Goal: Task Accomplishment & Management: Use online tool/utility

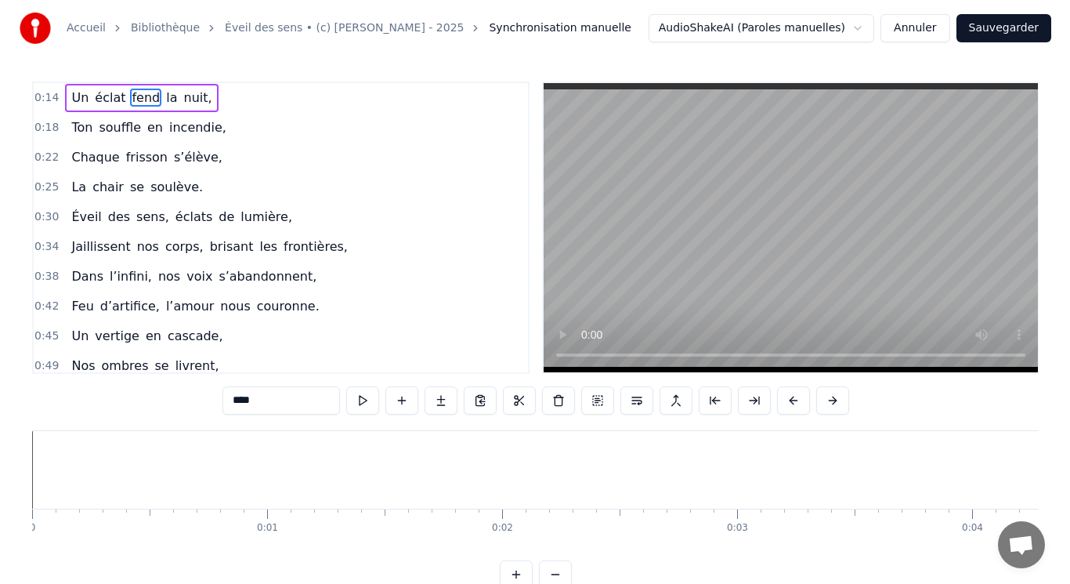
scroll to position [0, 3406]
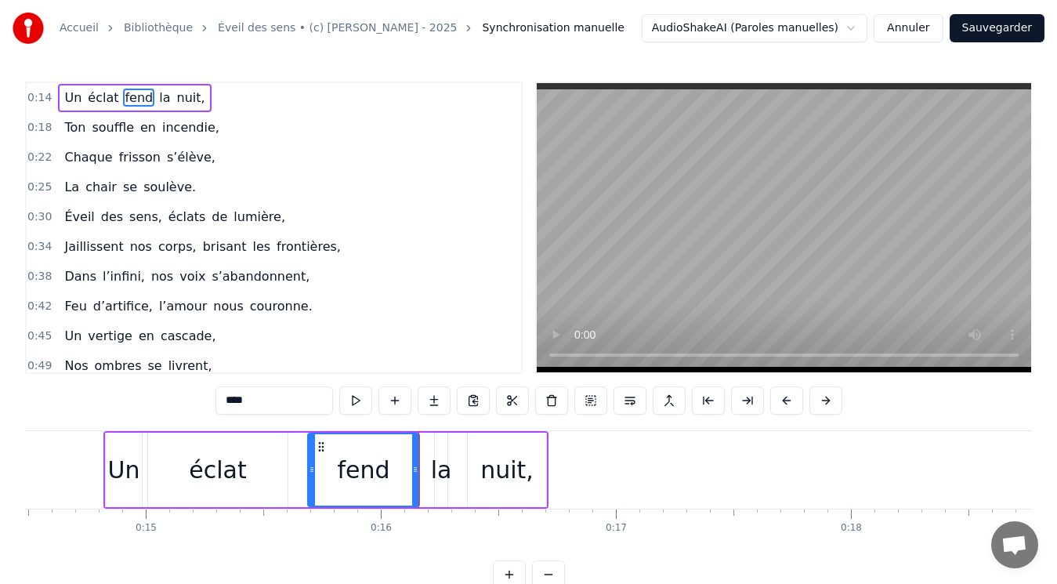
click at [922, 34] on button "Annuler" at bounding box center [908, 28] width 69 height 28
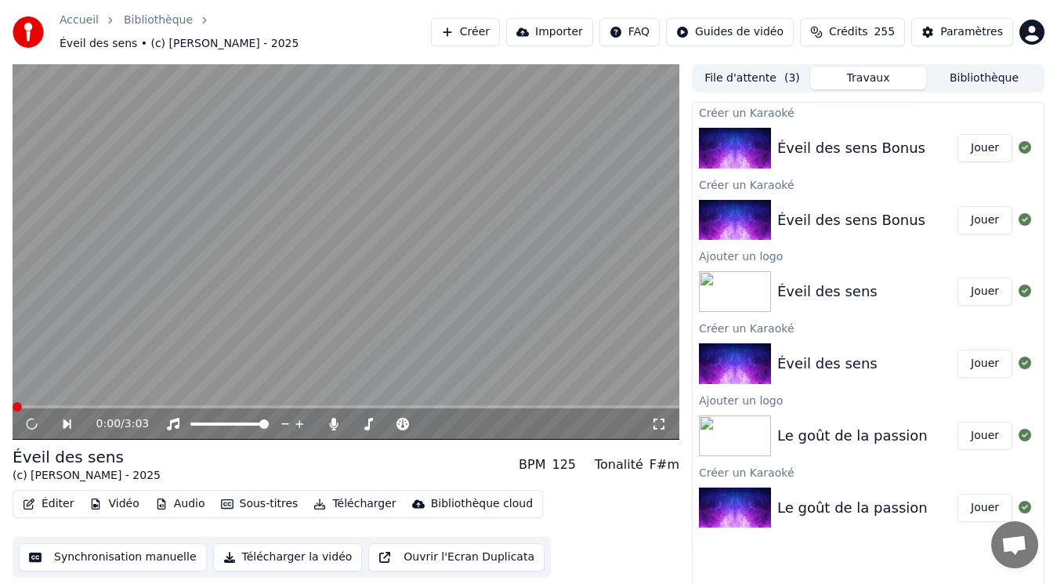
click at [60, 494] on button "Éditer" at bounding box center [47, 504] width 63 height 22
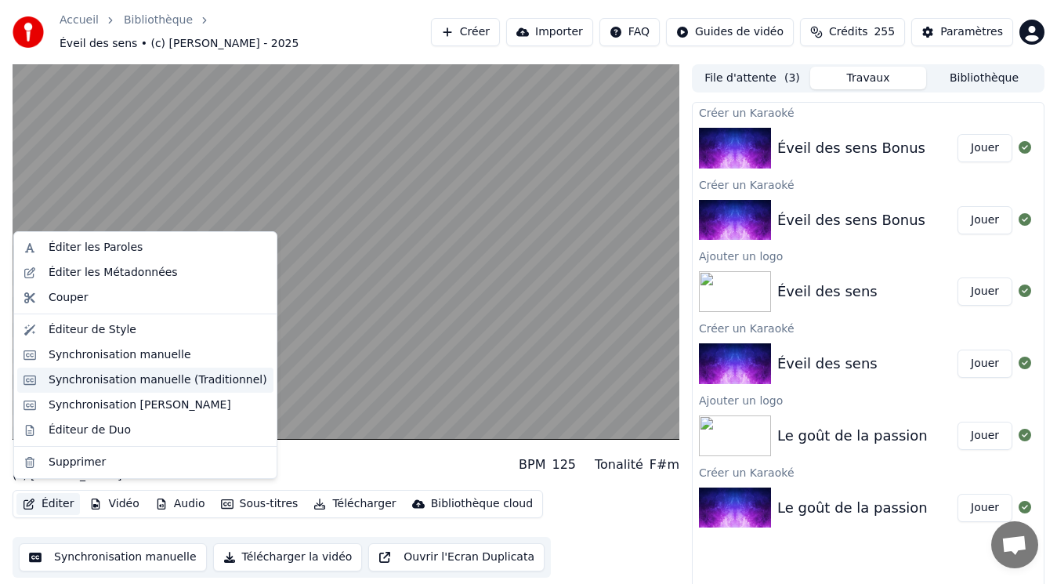
click at [79, 382] on div "Synchronisation manuelle (Traditionnel)" at bounding box center [158, 380] width 219 height 16
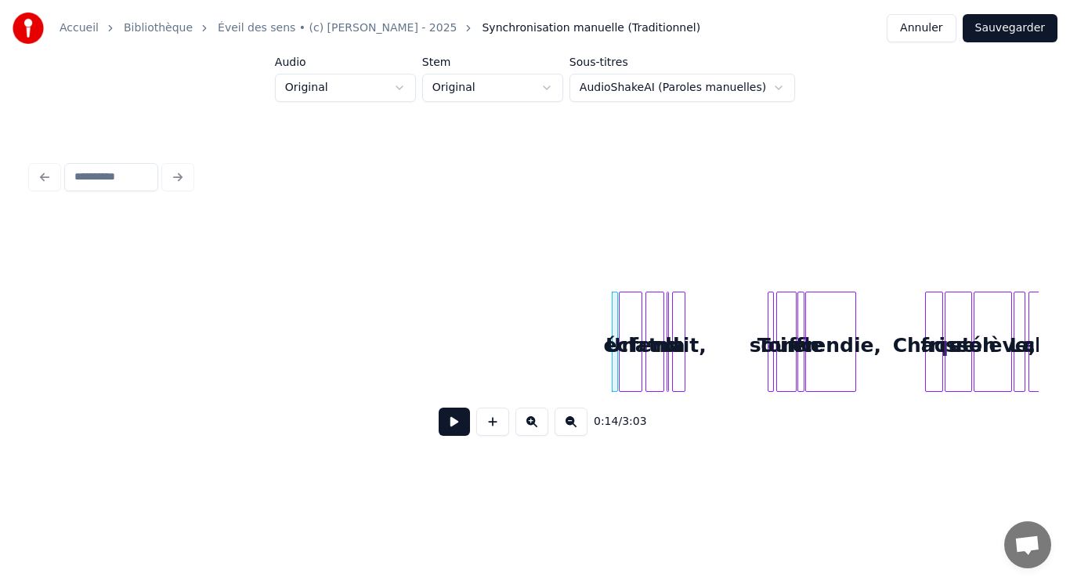
click at [534, 425] on button at bounding box center [532, 421] width 33 height 28
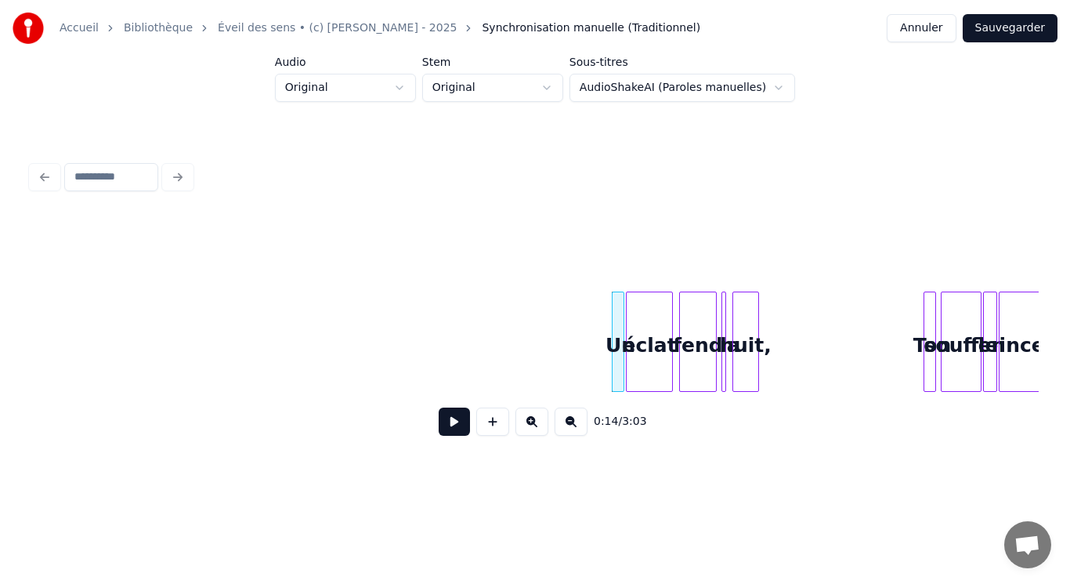
click at [458, 426] on button at bounding box center [454, 421] width 31 height 28
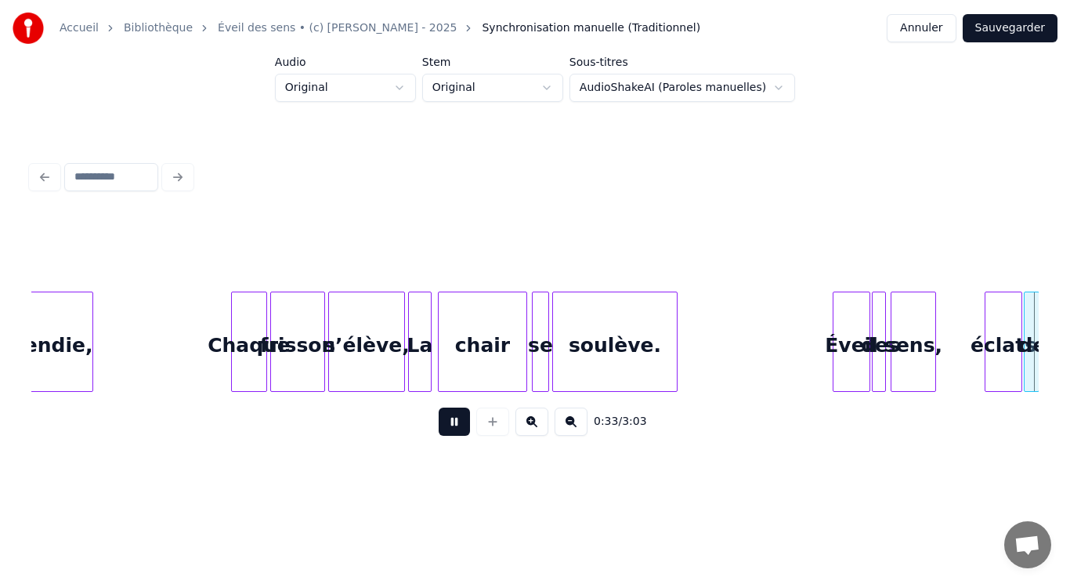
scroll to position [0, 2596]
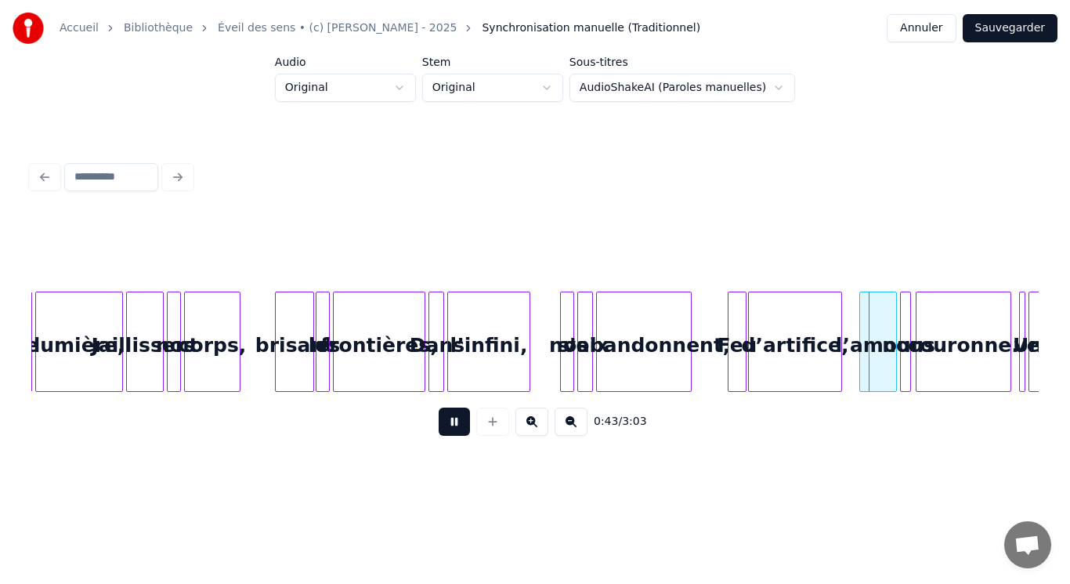
click at [533, 421] on button at bounding box center [532, 421] width 33 height 28
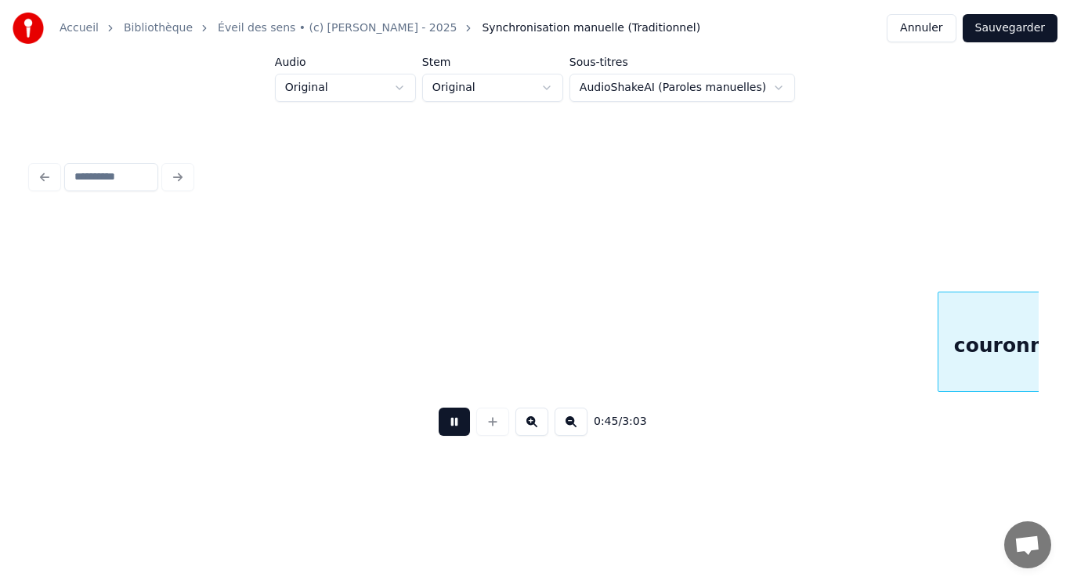
scroll to position [0, 5322]
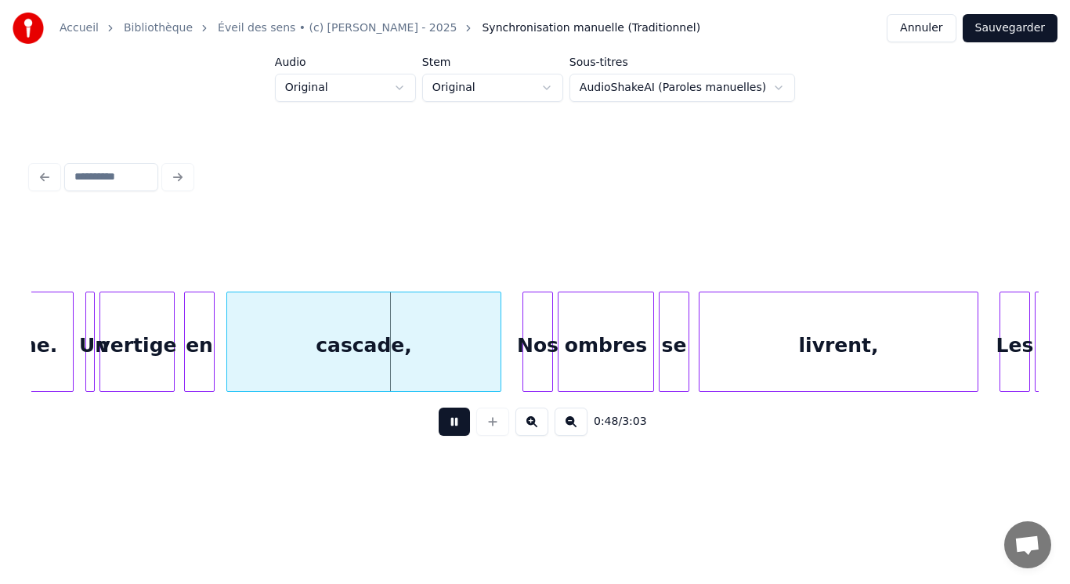
click at [534, 421] on button at bounding box center [532, 421] width 33 height 28
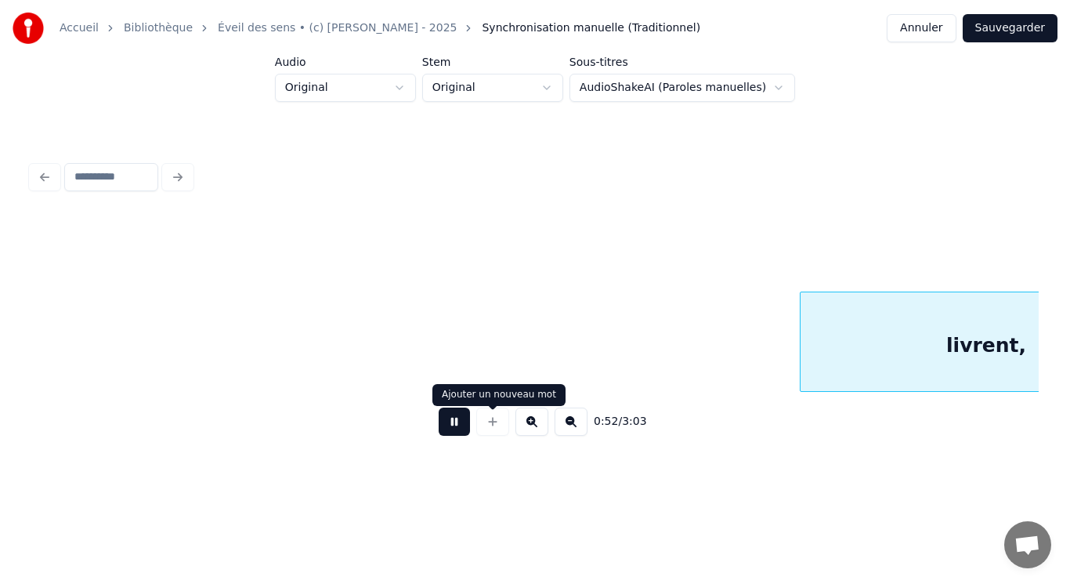
scroll to position [0, 8226]
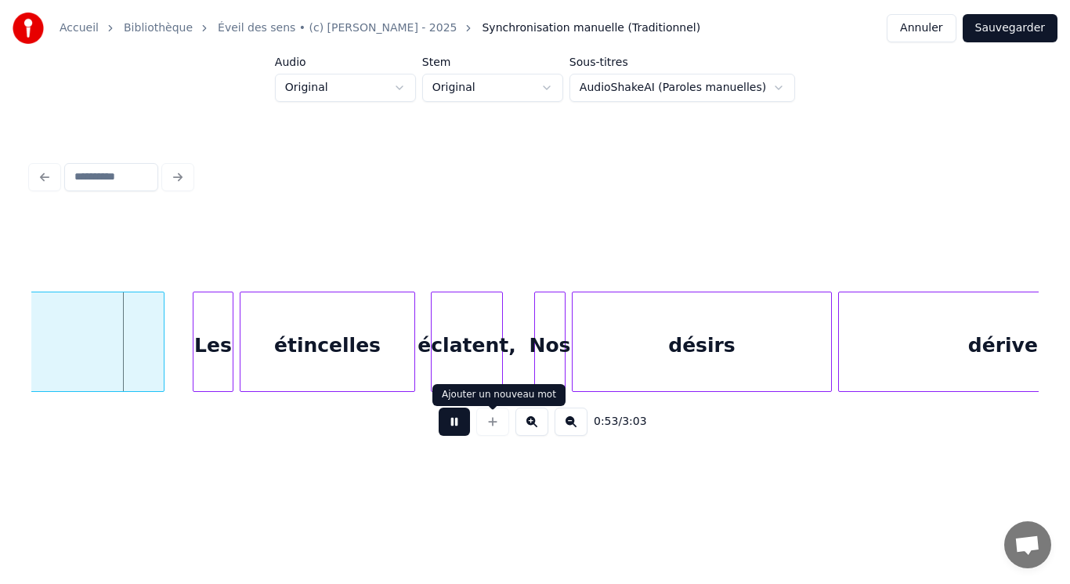
click at [462, 428] on button at bounding box center [454, 421] width 31 height 28
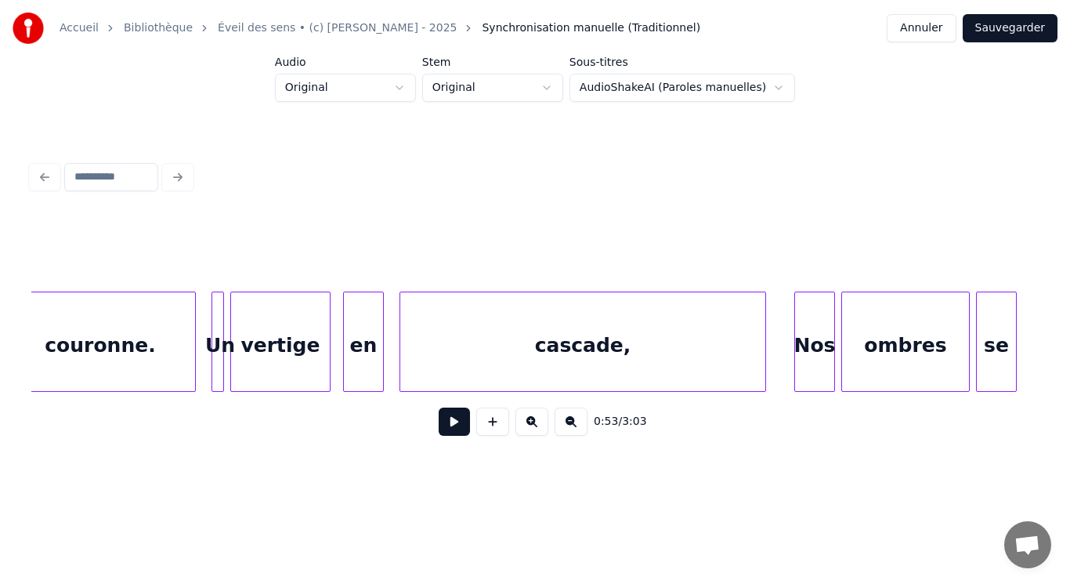
scroll to position [0, 6760]
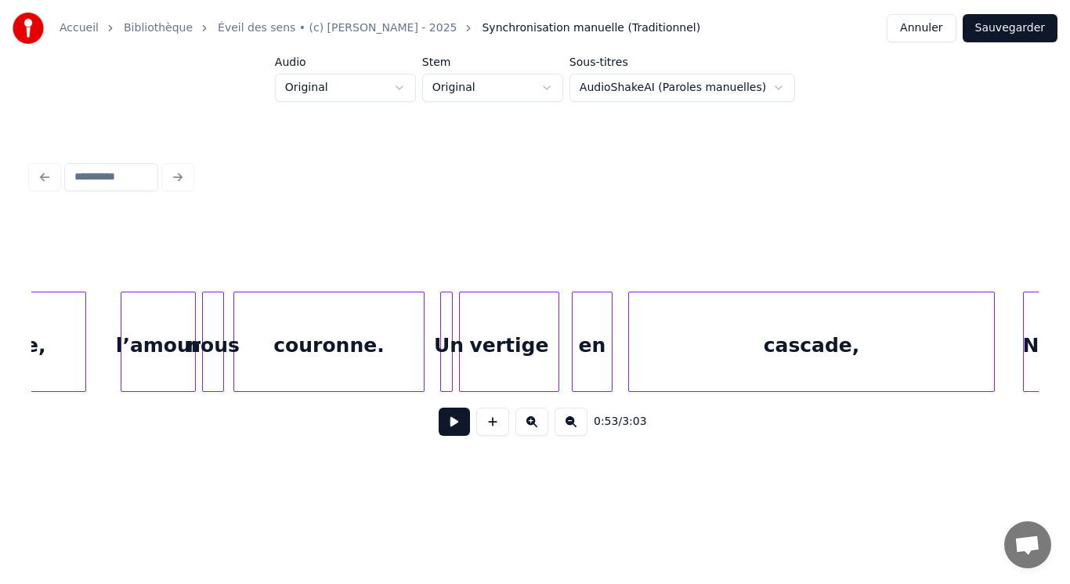
click at [451, 428] on button at bounding box center [454, 421] width 31 height 28
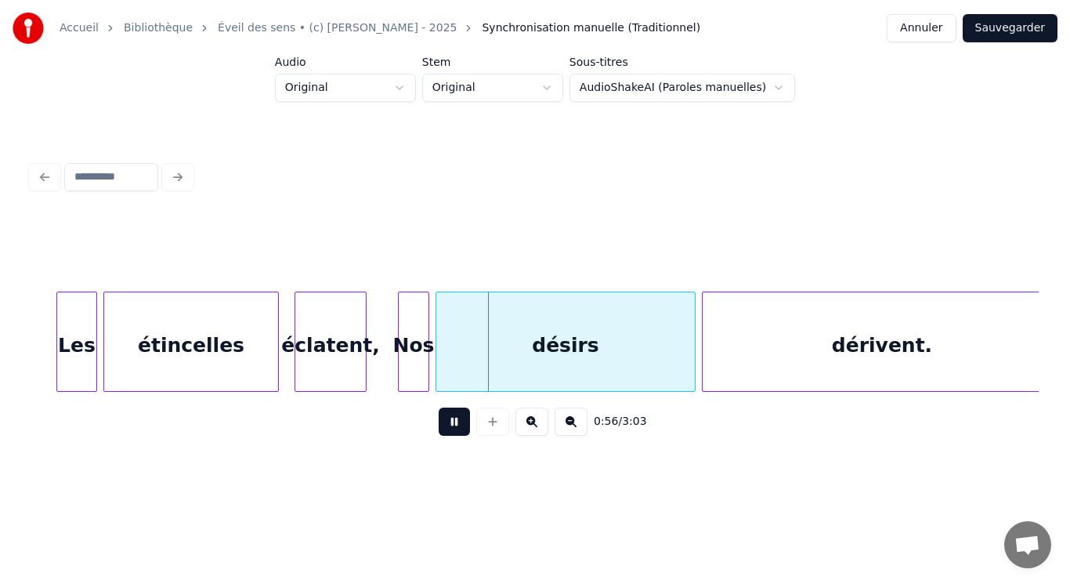
click at [453, 428] on button at bounding box center [454, 421] width 31 height 28
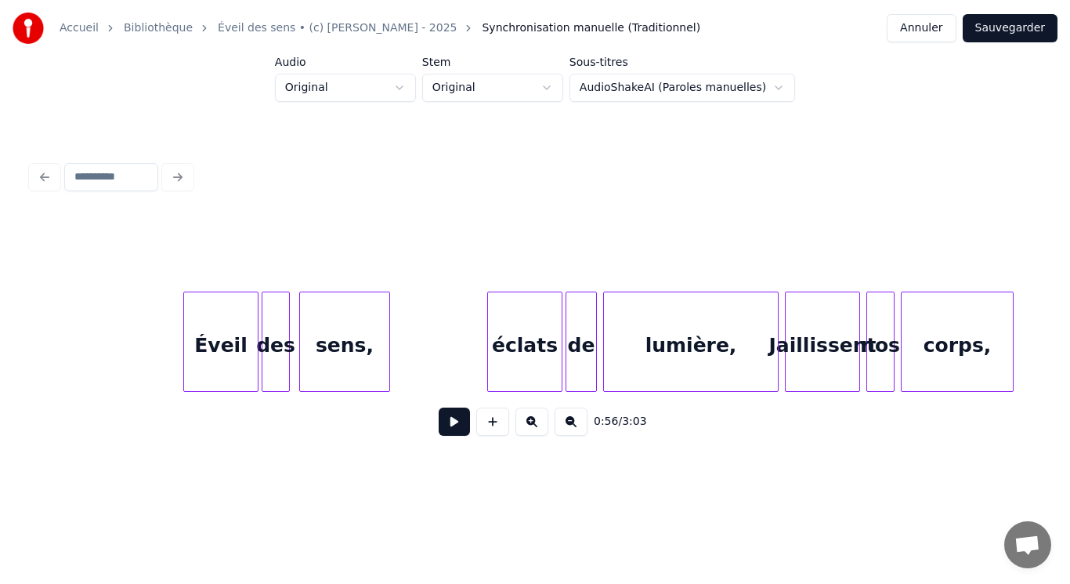
scroll to position [0, 4605]
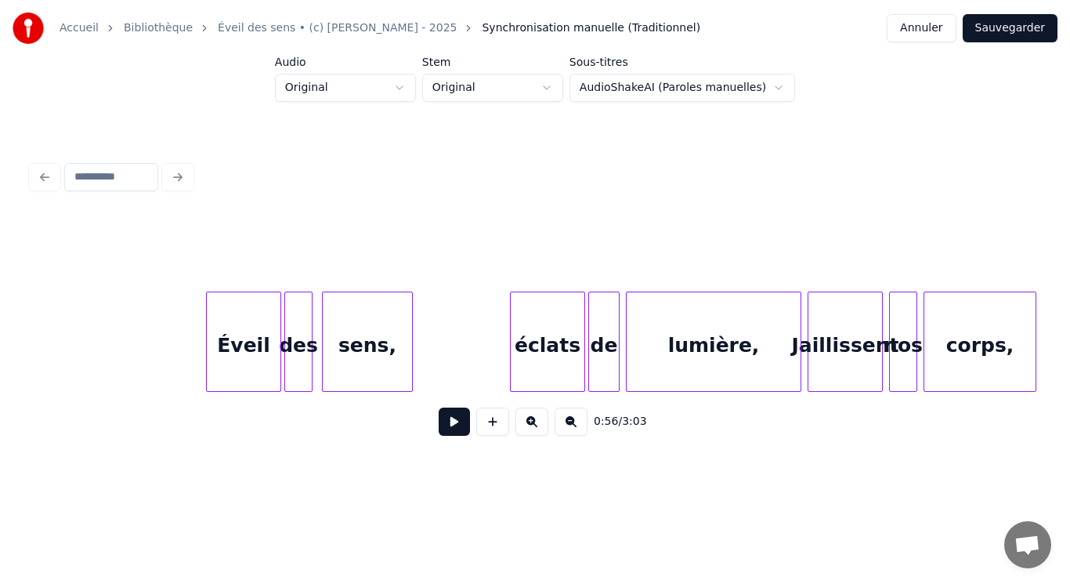
click at [233, 344] on div "Éveil" at bounding box center [244, 345] width 74 height 107
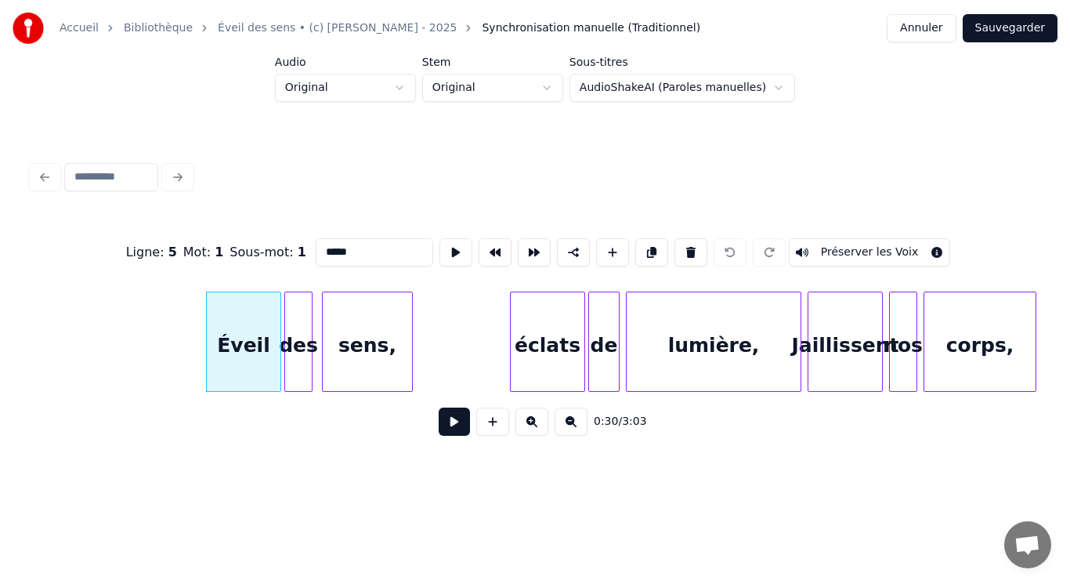
click at [809, 74] on div "Audio Original Stem Original Sous-titres AudioShakeAI (Paroles manuelles)" at bounding box center [535, 78] width 1070 height 45
click at [446, 433] on button at bounding box center [454, 421] width 31 height 28
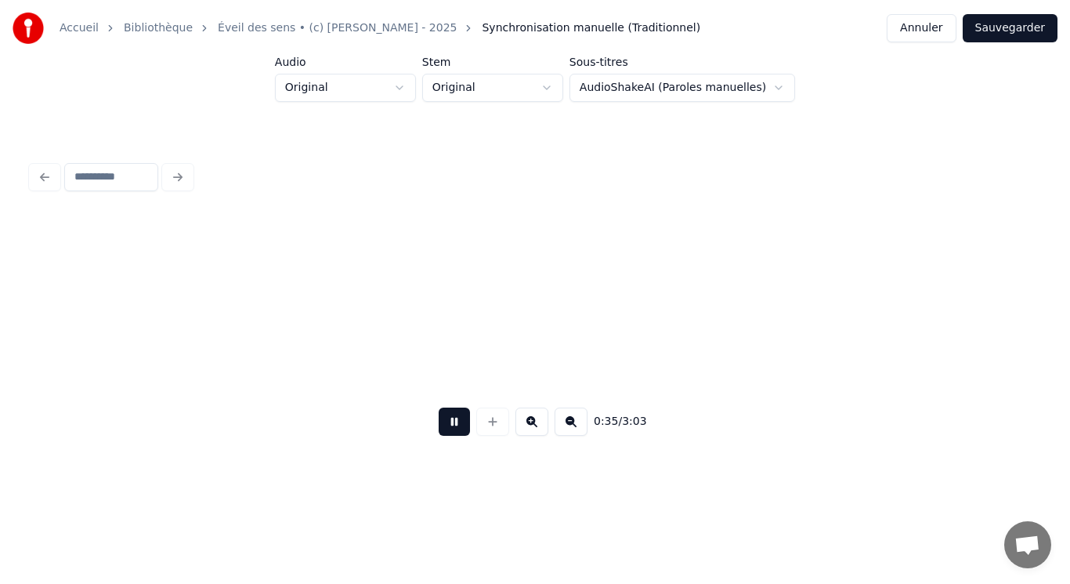
scroll to position [0, 5613]
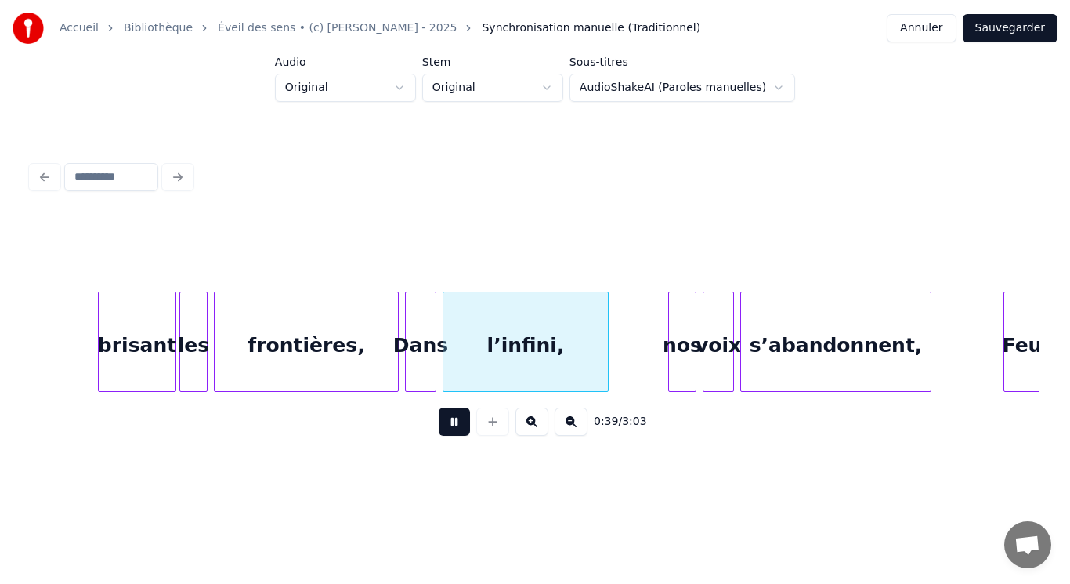
click at [461, 432] on button at bounding box center [454, 421] width 31 height 28
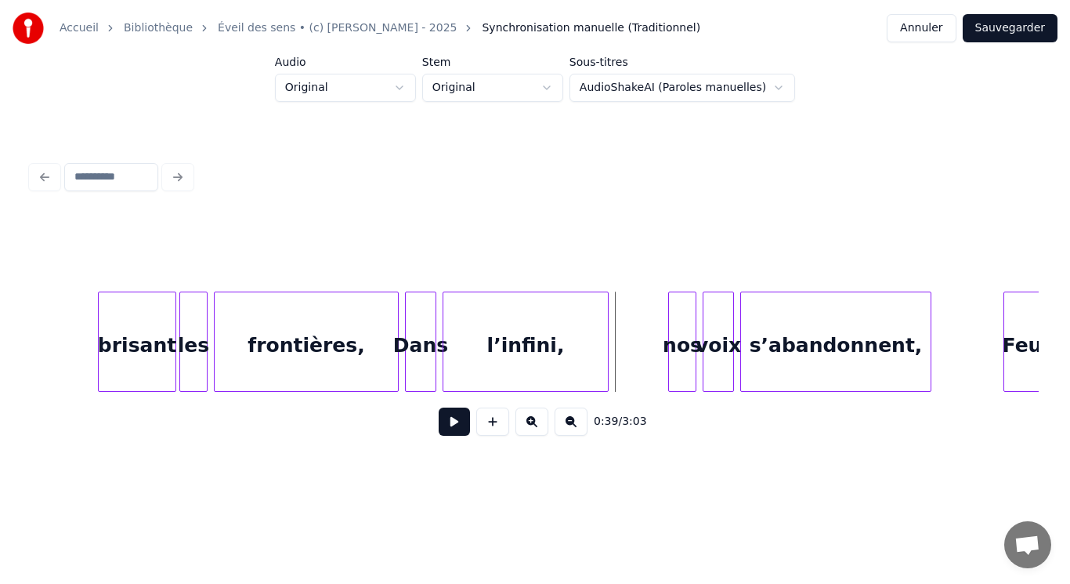
click at [451, 432] on button at bounding box center [454, 421] width 31 height 28
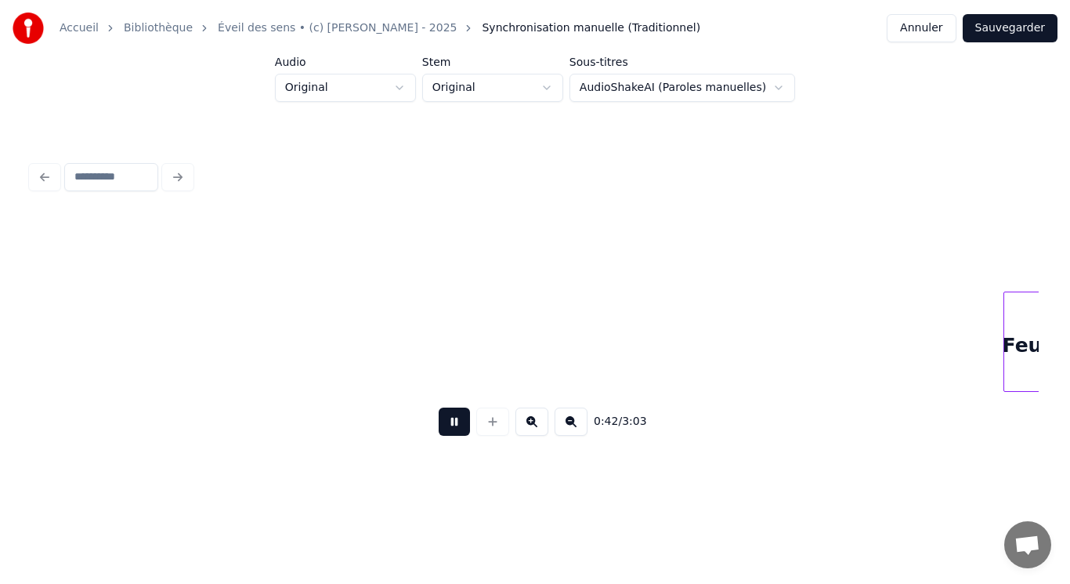
scroll to position [0, 6622]
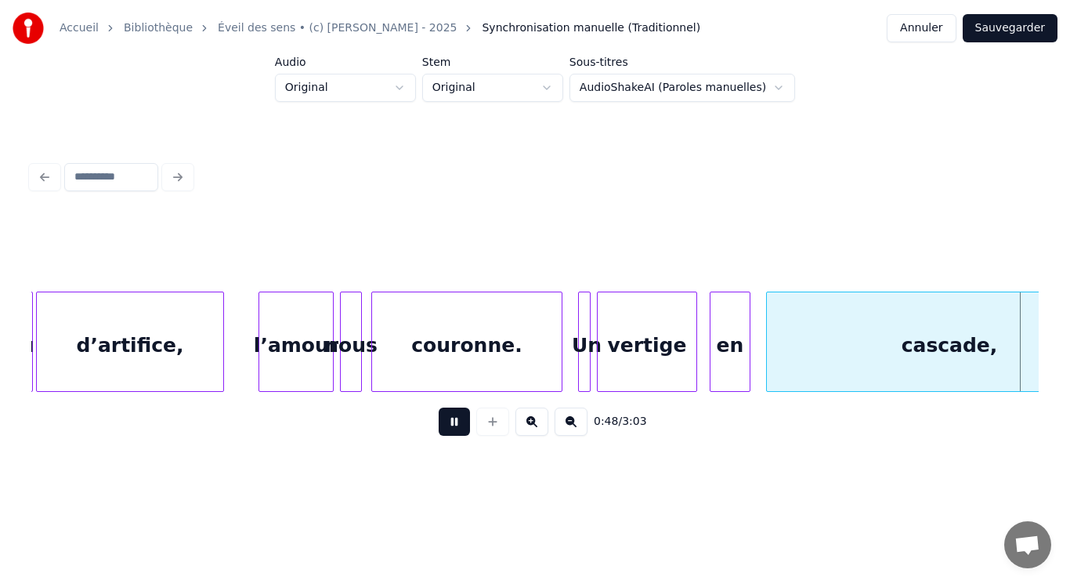
click at [455, 429] on button at bounding box center [454, 421] width 31 height 28
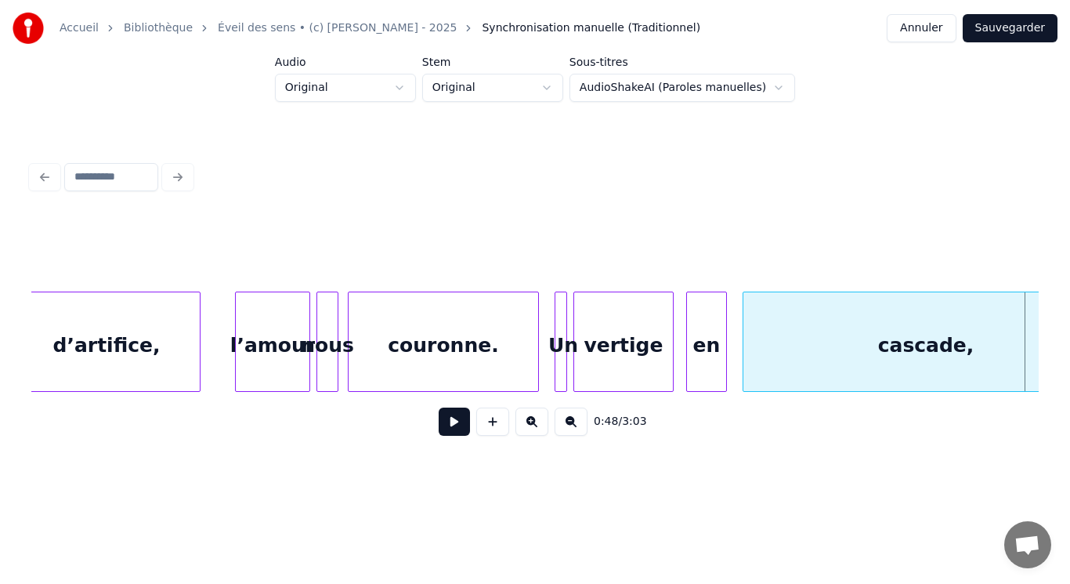
scroll to position [0, 6462]
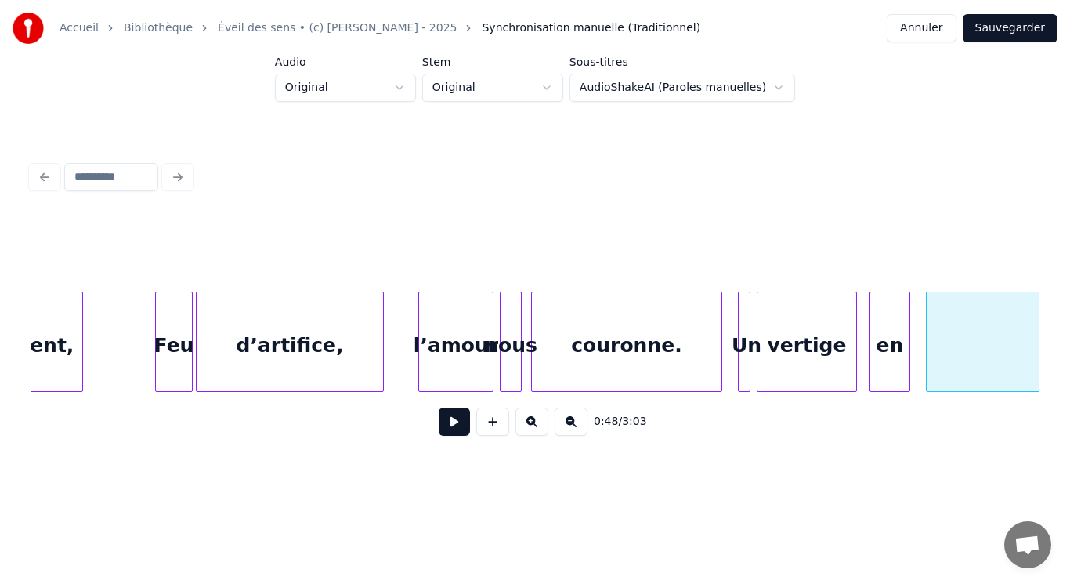
click at [596, 376] on div "couronne." at bounding box center [627, 345] width 190 height 107
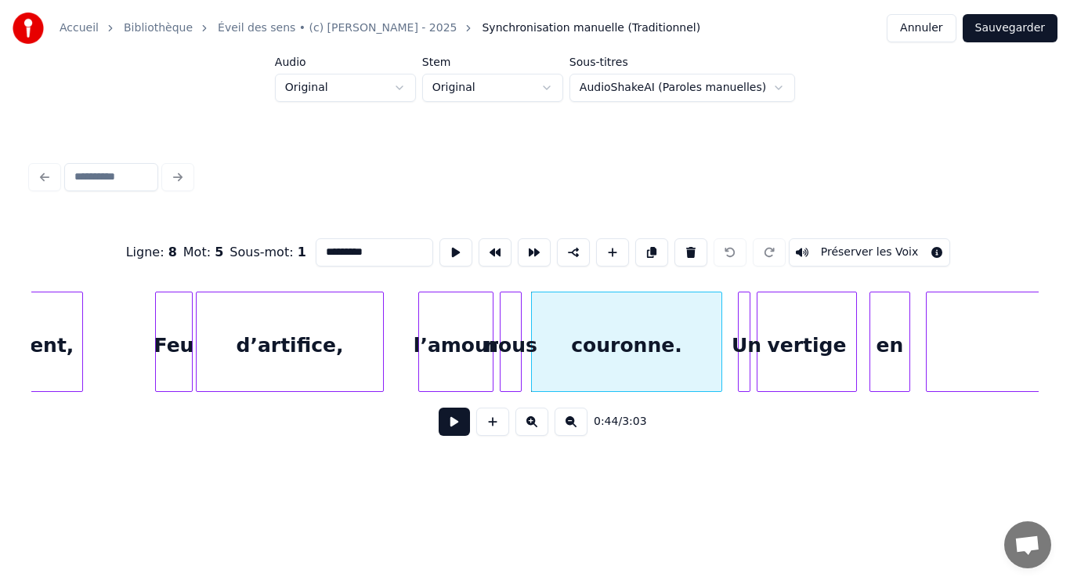
click at [462, 429] on button at bounding box center [454, 421] width 31 height 28
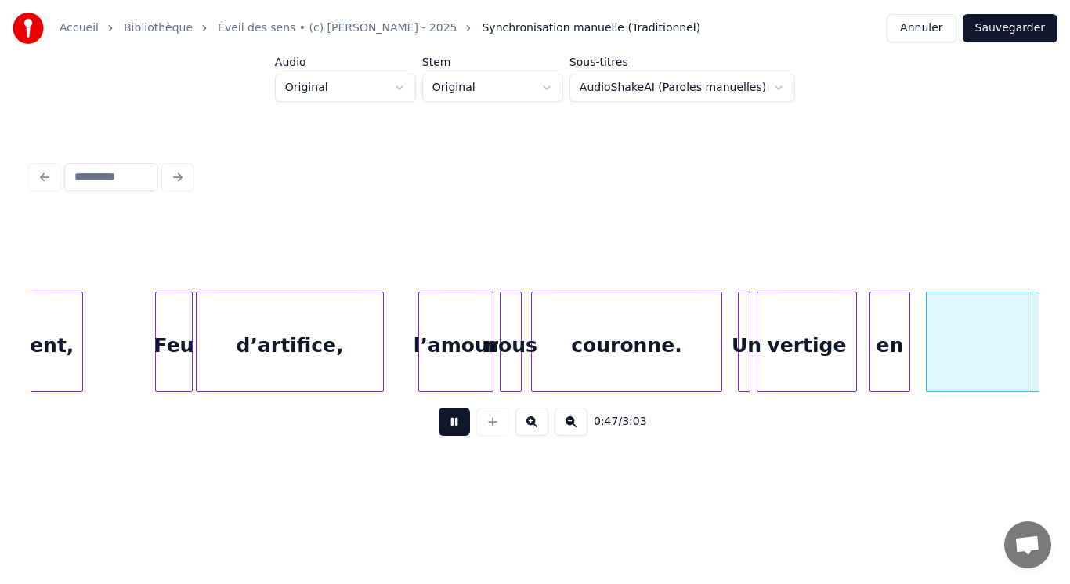
scroll to position [0, 7471]
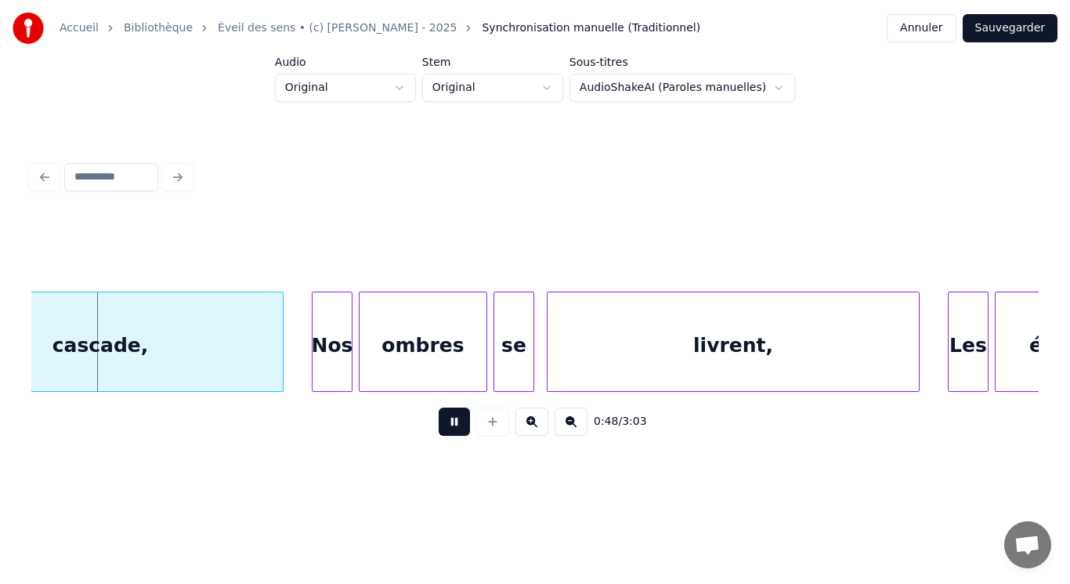
click at [463, 429] on button at bounding box center [454, 421] width 31 height 28
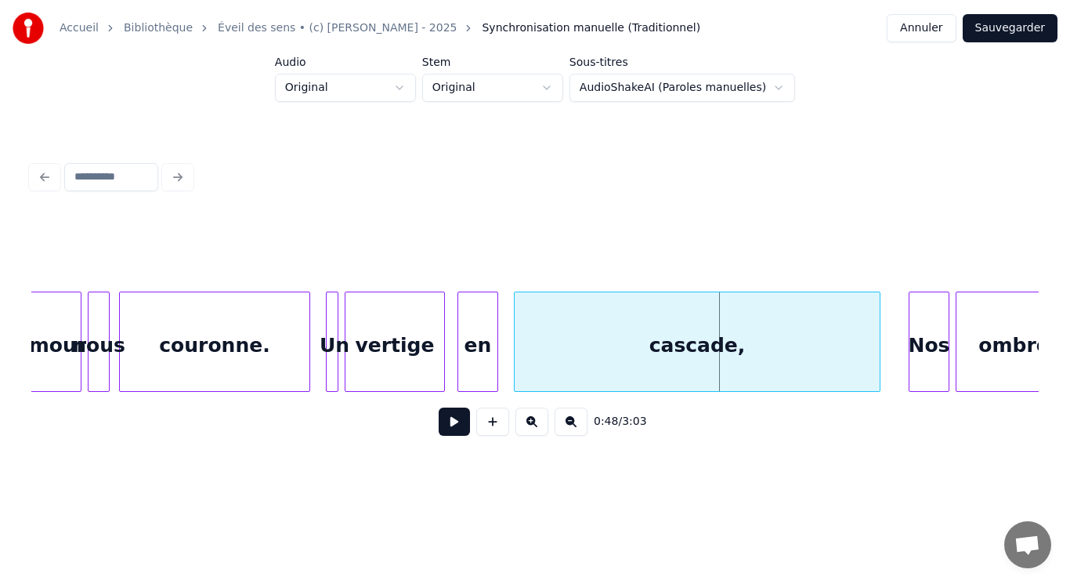
scroll to position [0, 6668]
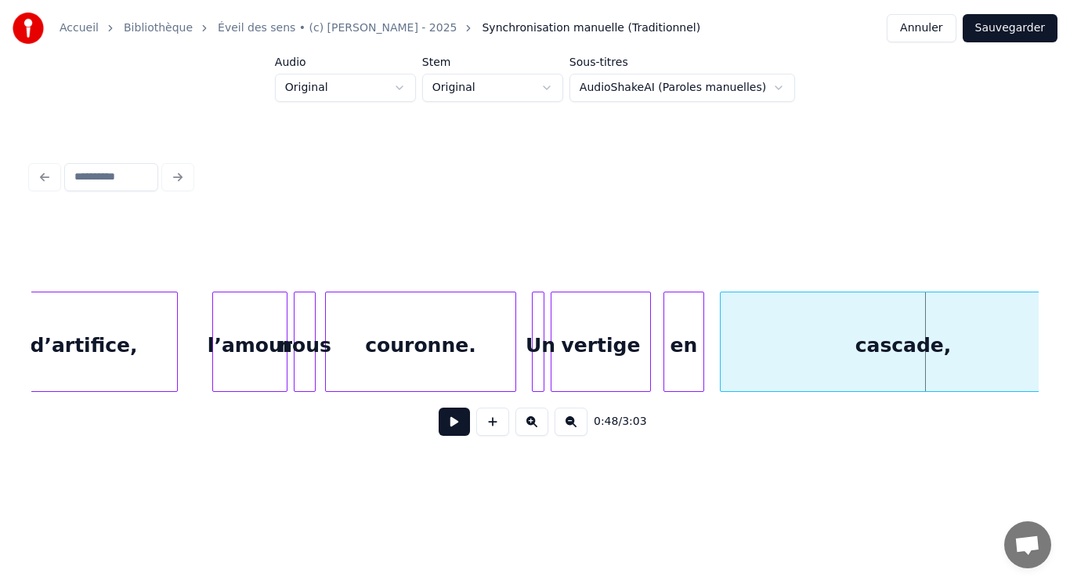
click at [457, 429] on button at bounding box center [454, 421] width 31 height 28
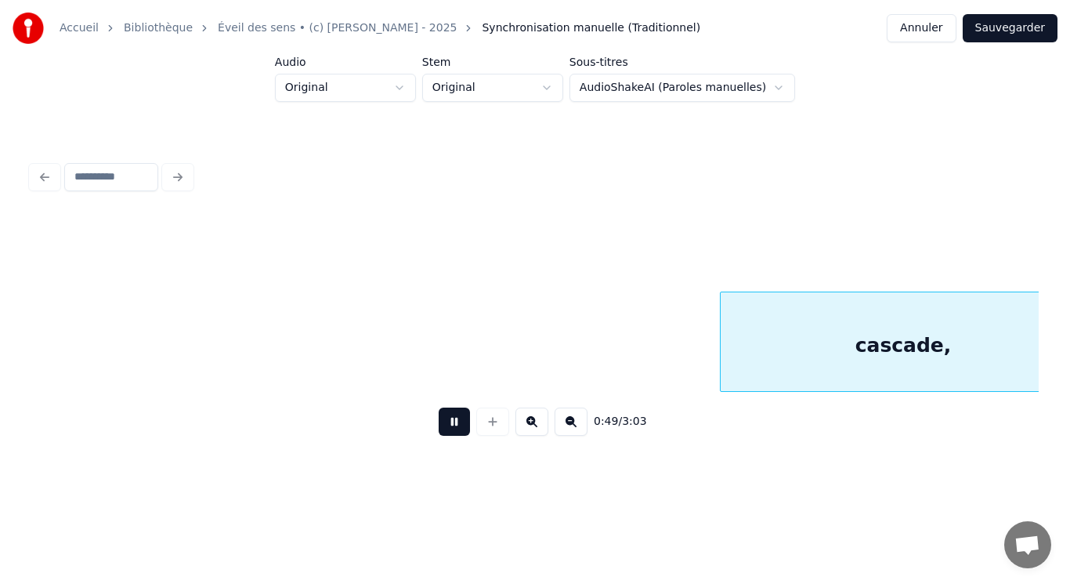
scroll to position [0, 7677]
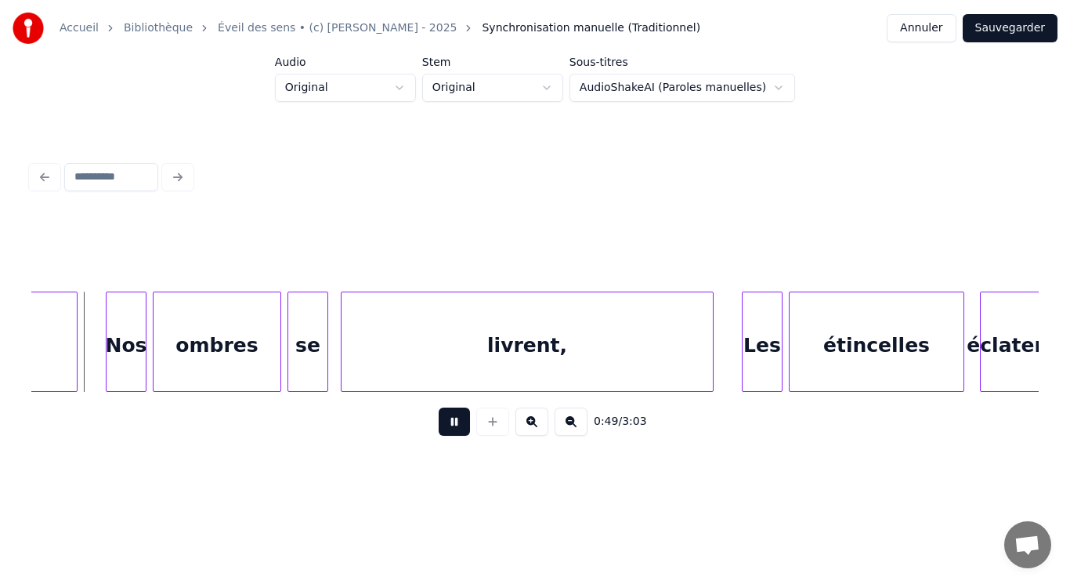
click at [456, 426] on button at bounding box center [454, 421] width 31 height 28
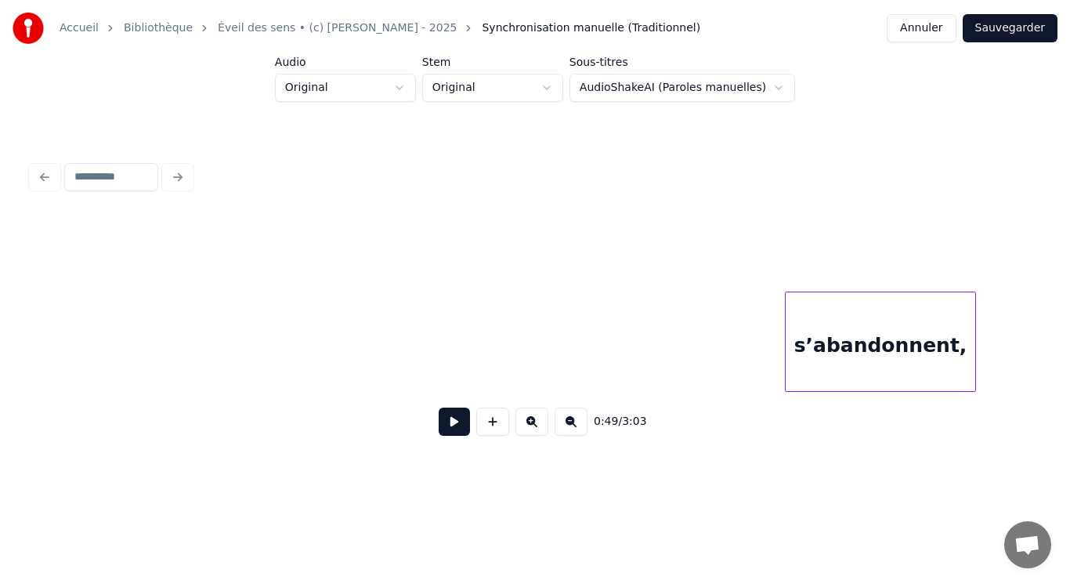
scroll to position [0, 6450]
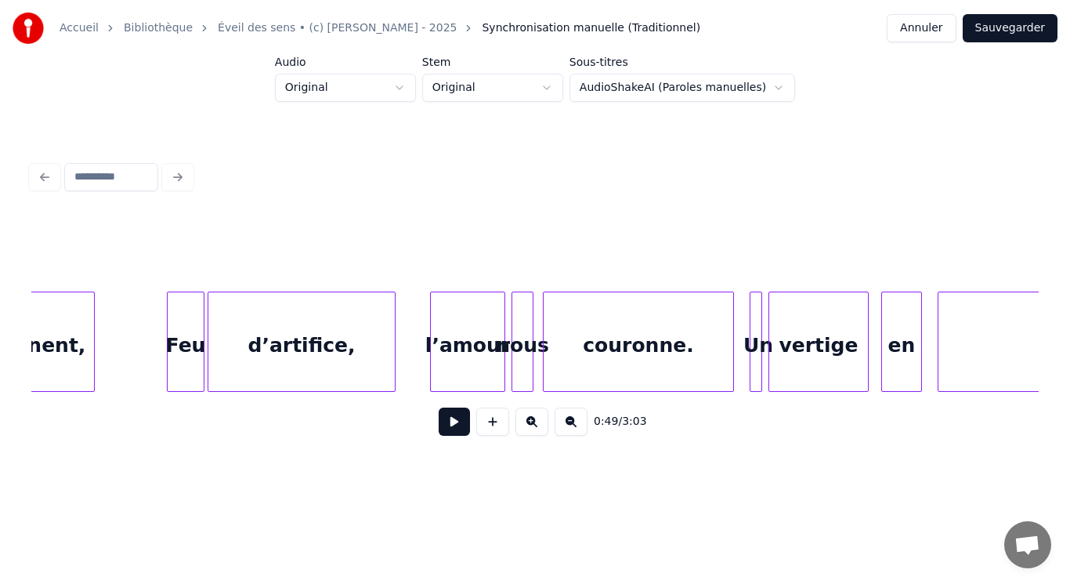
click at [487, 353] on div "l’amour" at bounding box center [468, 345] width 74 height 107
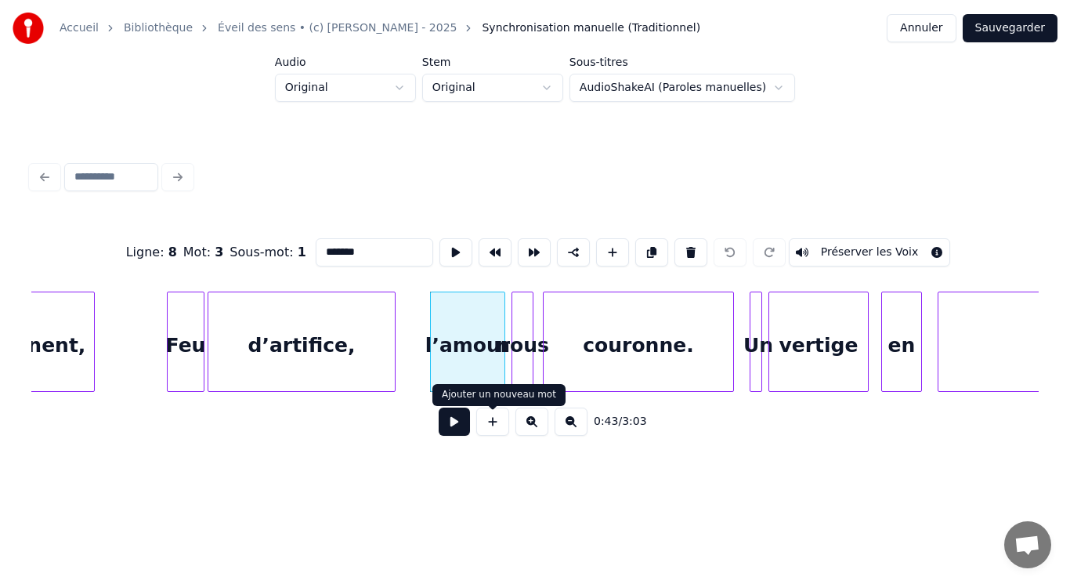
click at [462, 426] on button at bounding box center [454, 421] width 31 height 28
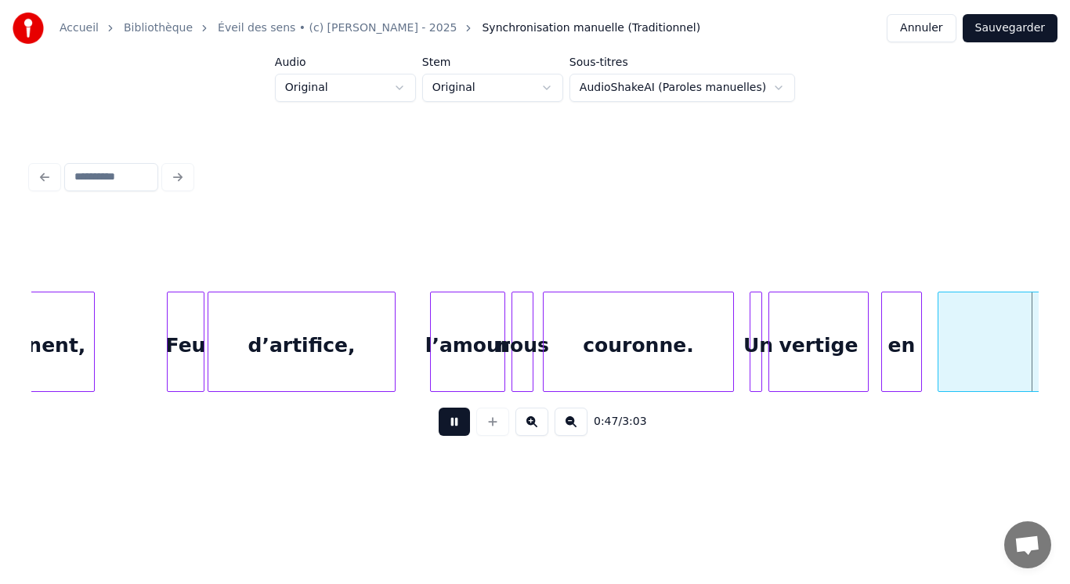
scroll to position [0, 7458]
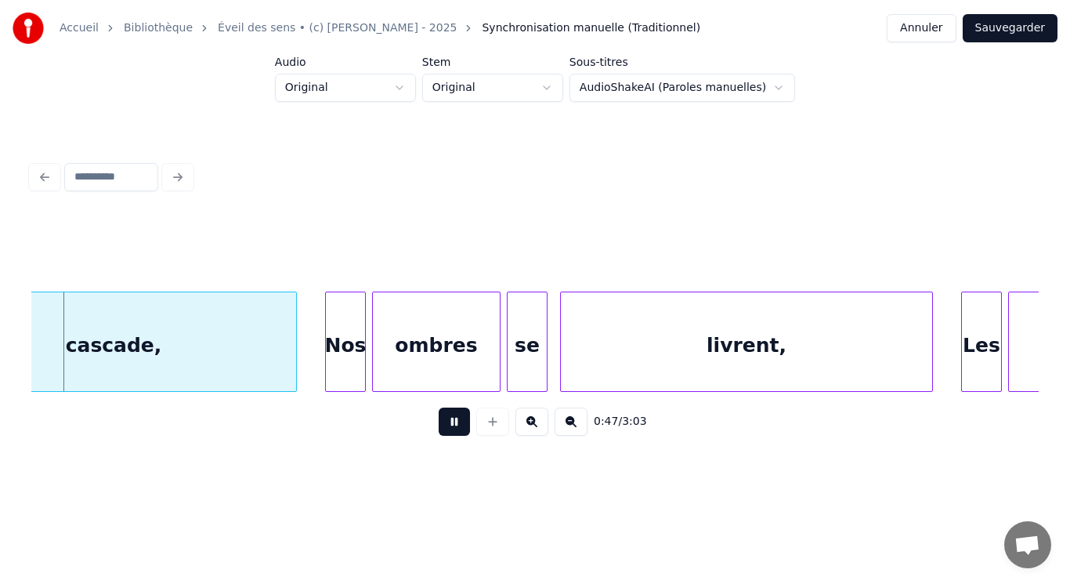
click at [462, 426] on button at bounding box center [454, 421] width 31 height 28
